Goal: Information Seeking & Learning: Understand process/instructions

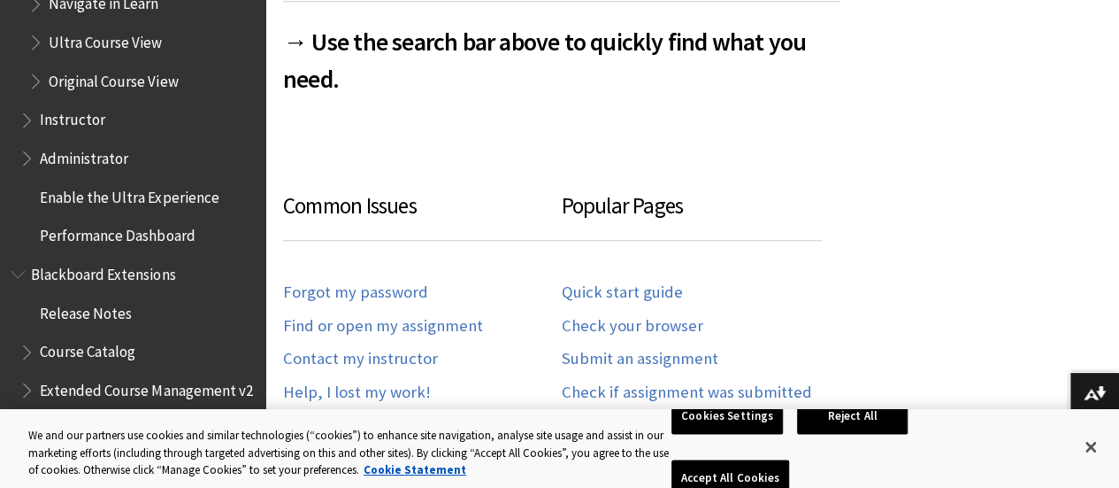
scroll to position [2051, 0]
click at [81, 123] on span "Instructor" at bounding box center [72, 117] width 65 height 24
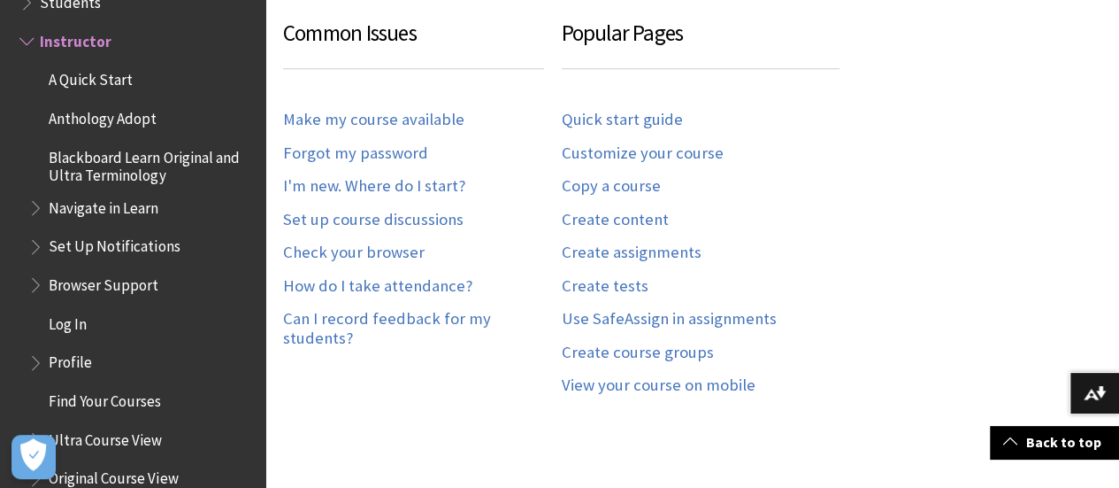
scroll to position [410, 0]
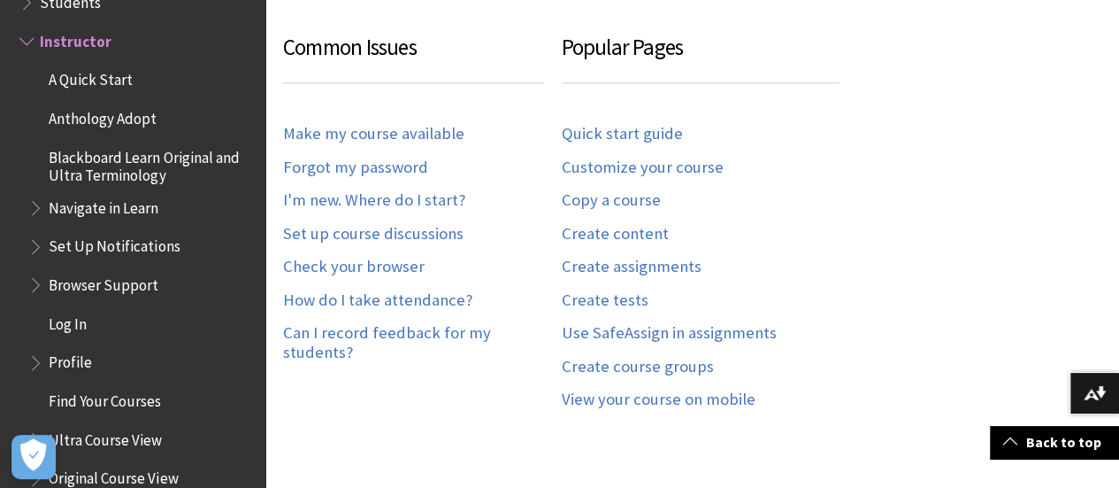
click at [117, 394] on span "Find Your Courses" at bounding box center [105, 398] width 112 height 24
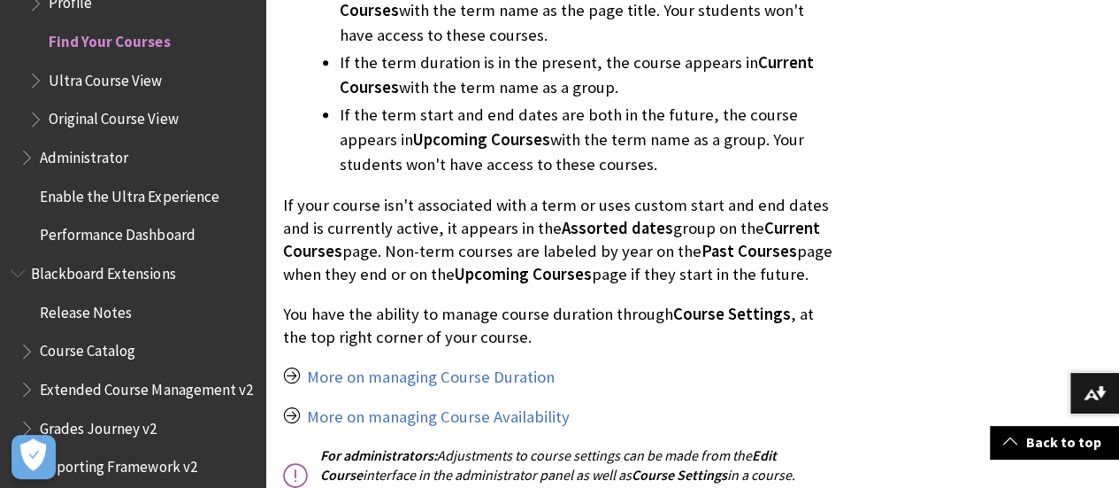
scroll to position [4476, 0]
